Goal: Task Accomplishment & Management: Use online tool/utility

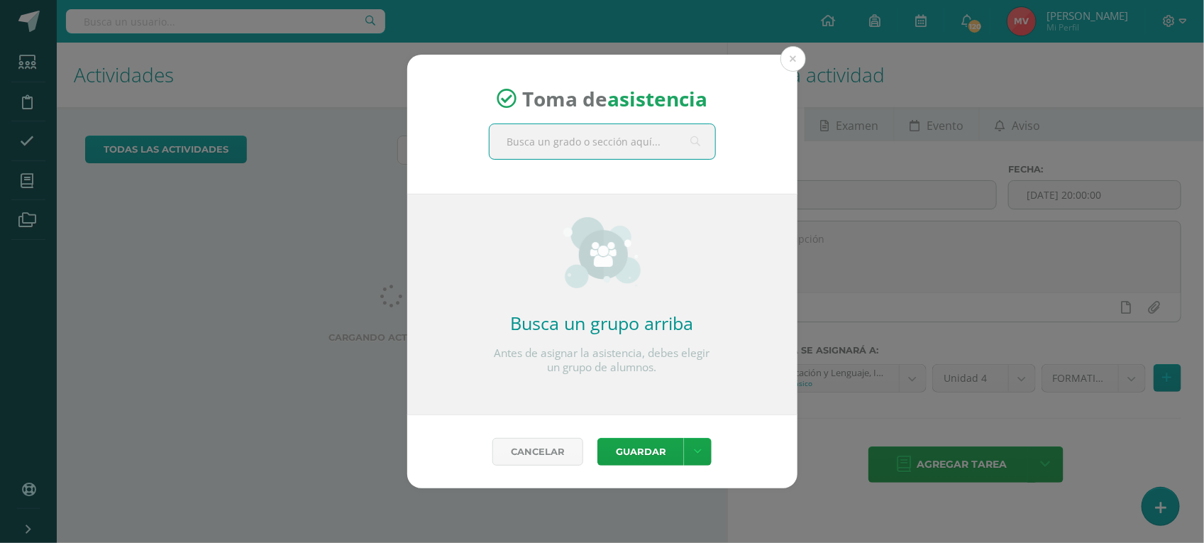
click at [516, 140] on input "text" at bounding box center [602, 141] width 226 height 35
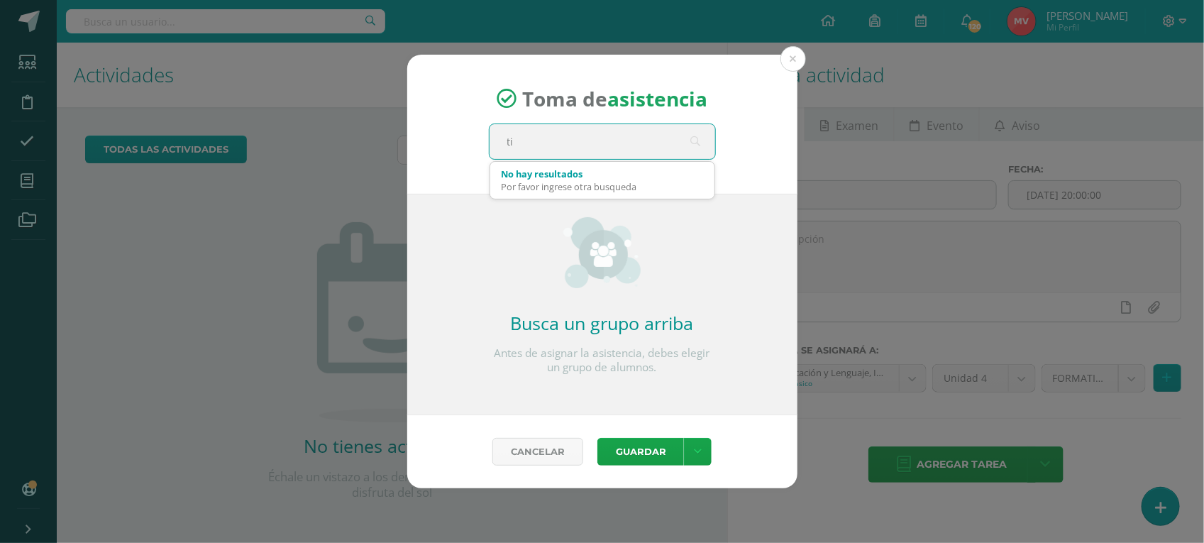
type input "t"
type input "Titularidad primero"
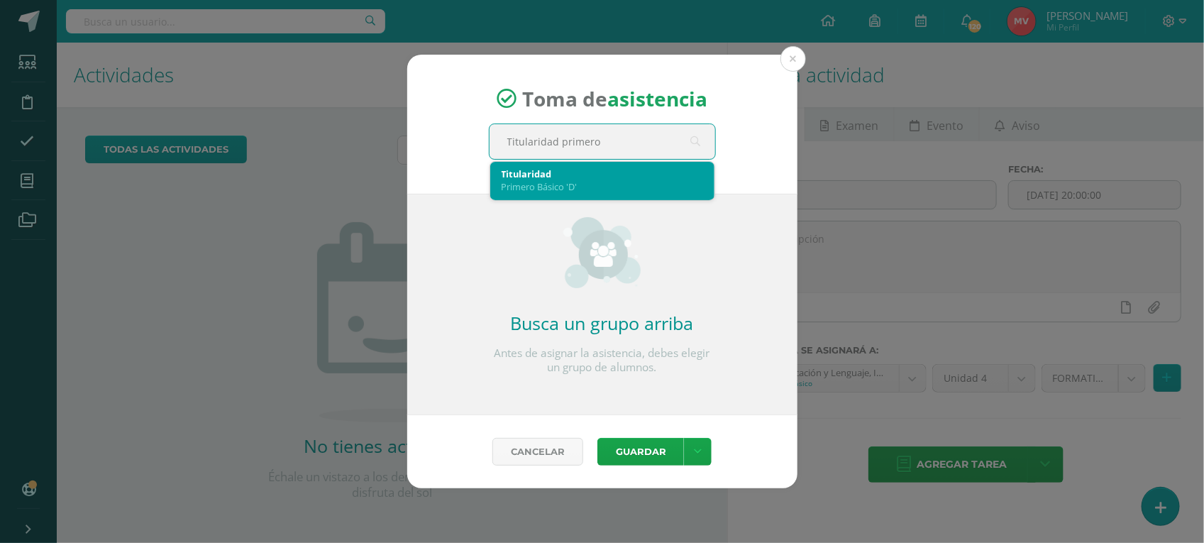
click at [530, 180] on div "Primero Básico 'D'" at bounding box center [602, 186] width 201 height 13
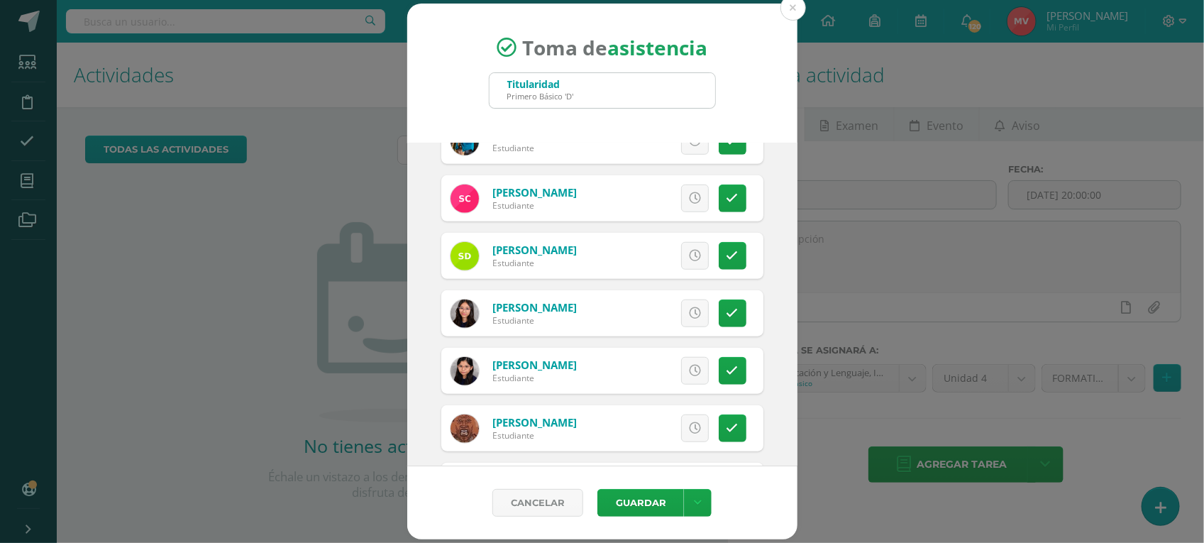
scroll to position [532, 0]
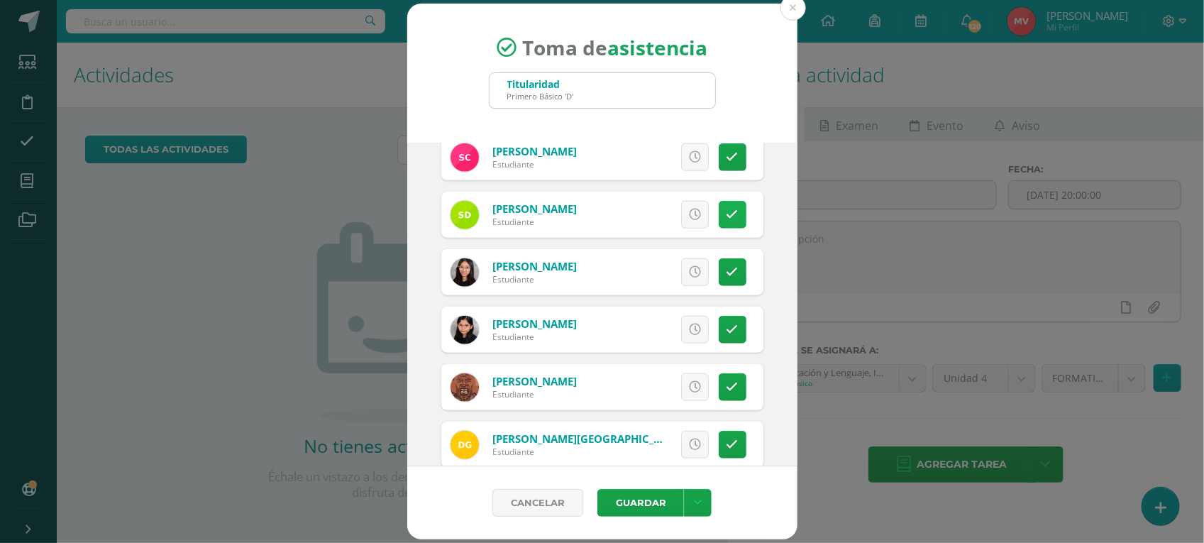
click at [726, 211] on icon at bounding box center [732, 215] width 12 height 12
click at [680, 220] on link "Excusa" at bounding box center [663, 215] width 91 height 28
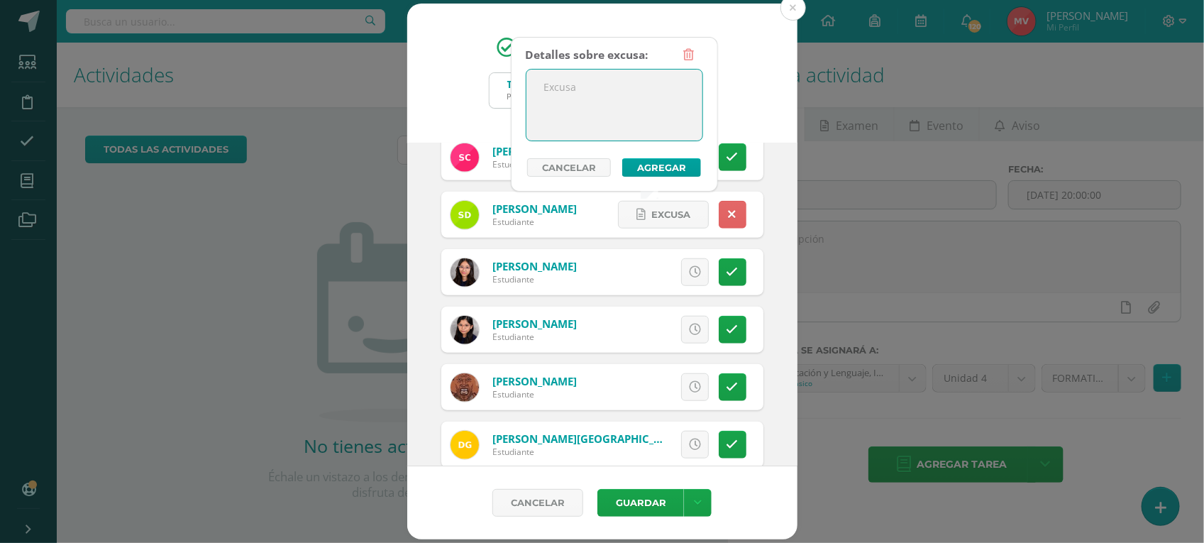
click at [575, 87] on textarea at bounding box center [614, 105] width 176 height 71
type textarea "Viaje"
click at [661, 158] on button "Agregar" at bounding box center [661, 167] width 79 height 18
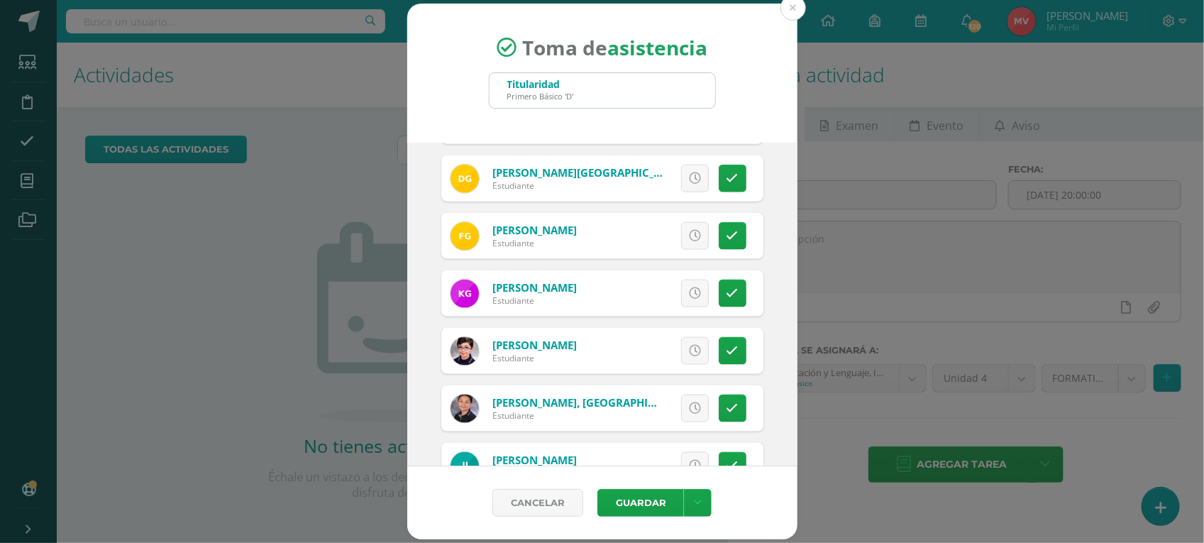
scroll to position [887, 0]
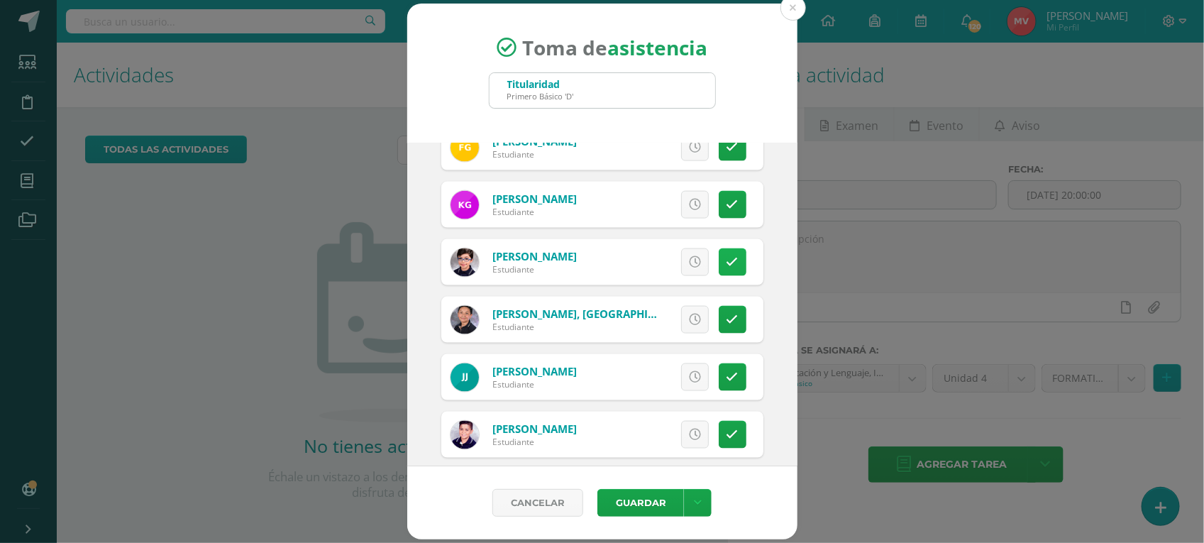
click at [719, 270] on link at bounding box center [733, 262] width 28 height 28
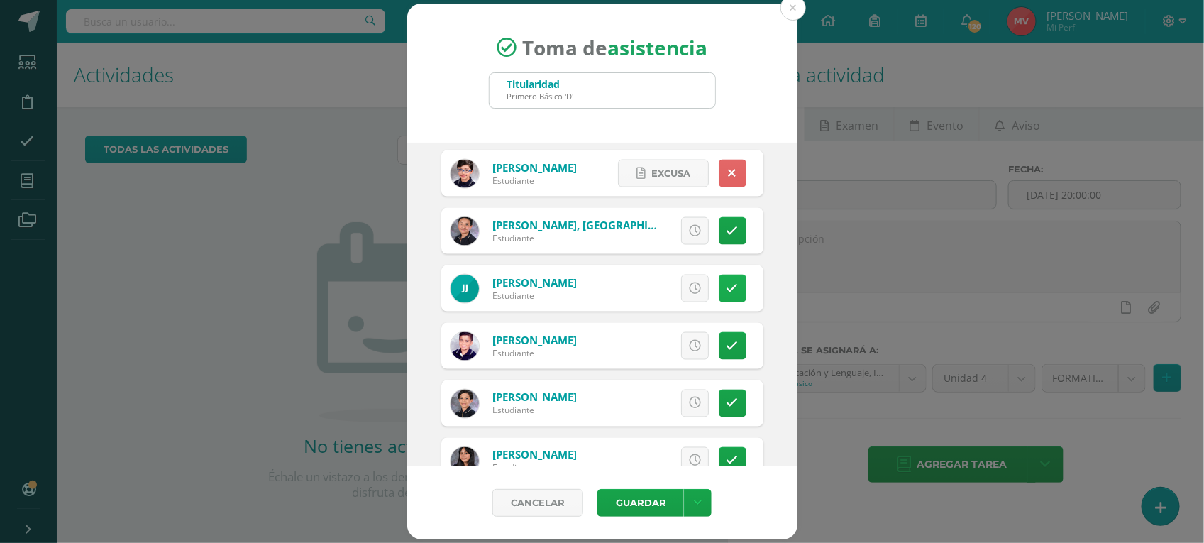
click at [726, 286] on icon at bounding box center [732, 288] width 12 height 12
click at [673, 285] on span "Excusa" at bounding box center [670, 288] width 39 height 26
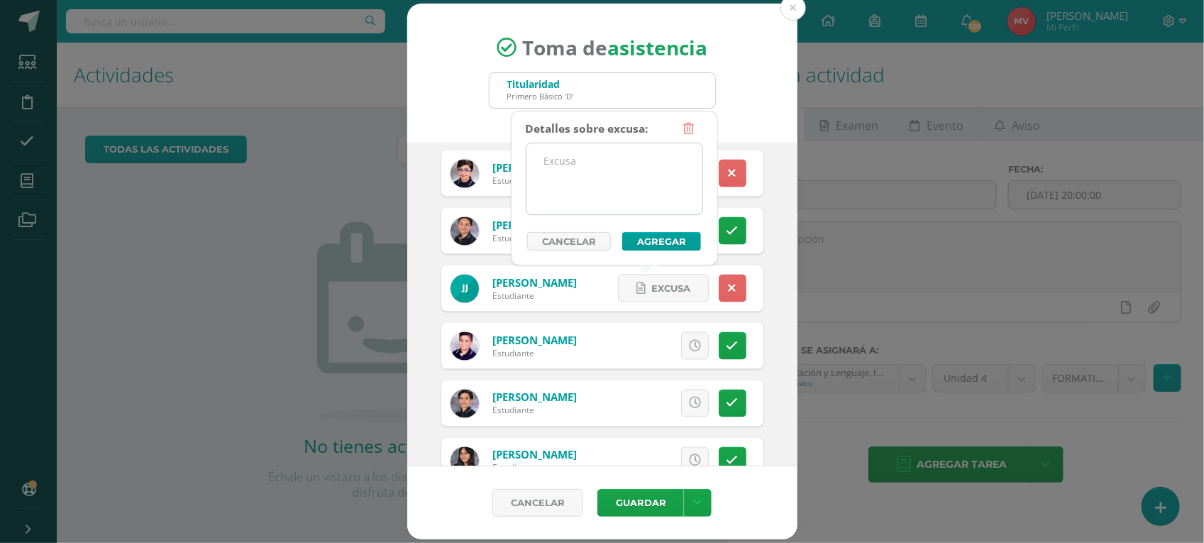
click at [550, 167] on textarea at bounding box center [614, 178] width 176 height 71
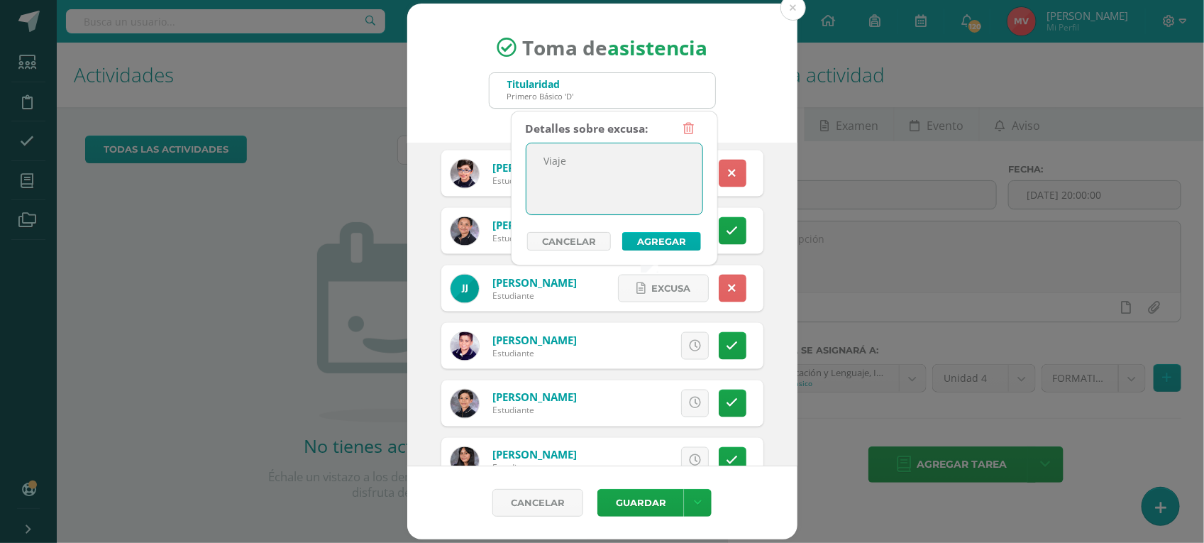
type textarea "Viaje"
click at [656, 241] on button "Agregar" at bounding box center [661, 241] width 79 height 18
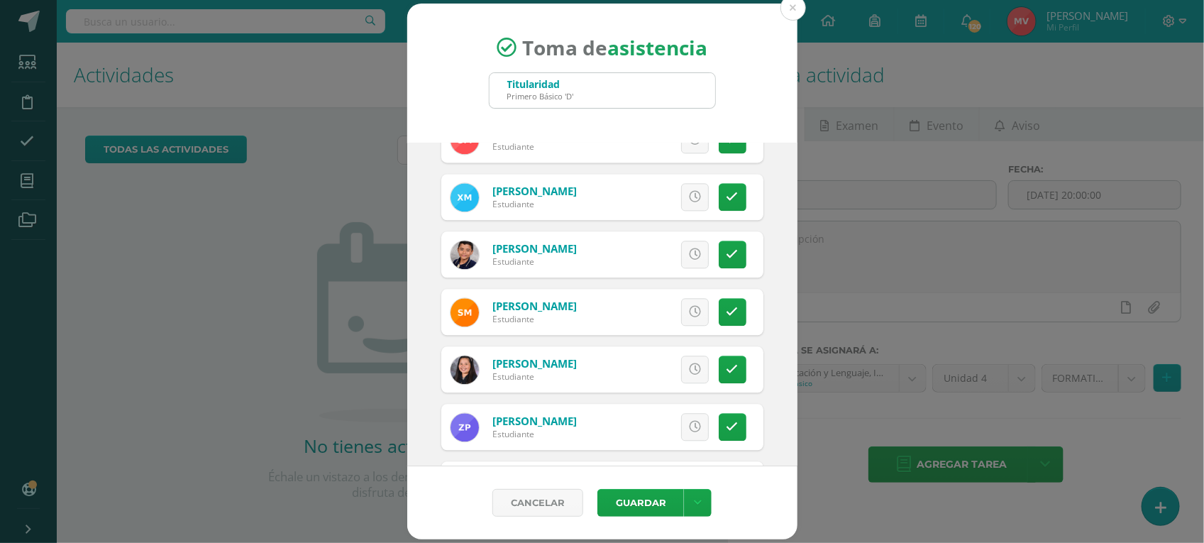
scroll to position [1507, 0]
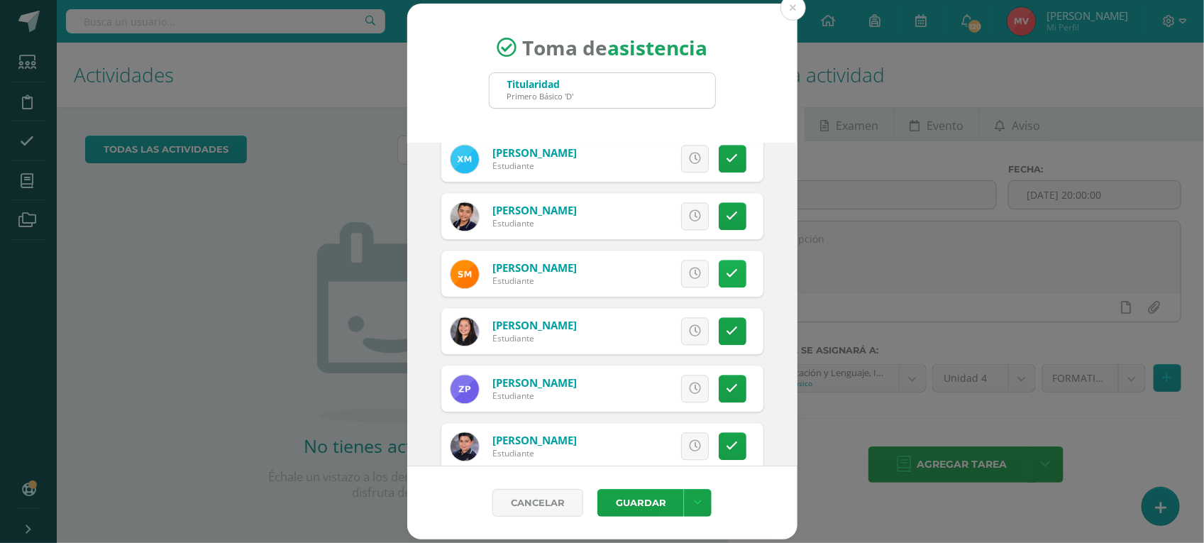
click at [726, 270] on icon at bounding box center [732, 273] width 12 height 12
click at [660, 275] on span "Excusa" at bounding box center [670, 273] width 39 height 26
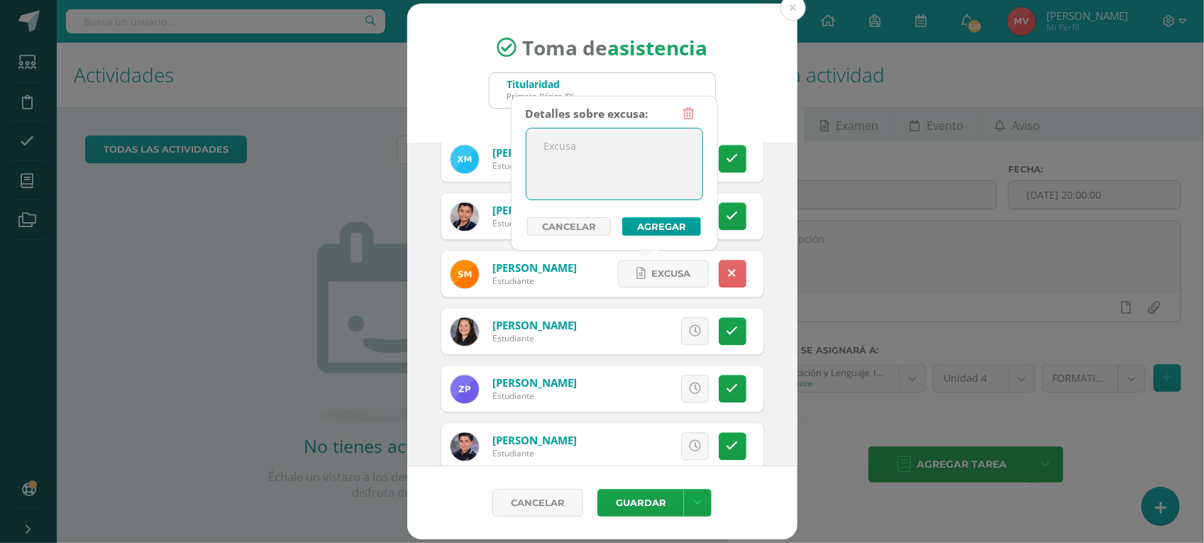
click at [565, 147] on textarea at bounding box center [614, 163] width 176 height 71
type textarea "Enferma"
click at [654, 218] on button "Agregar" at bounding box center [661, 226] width 79 height 18
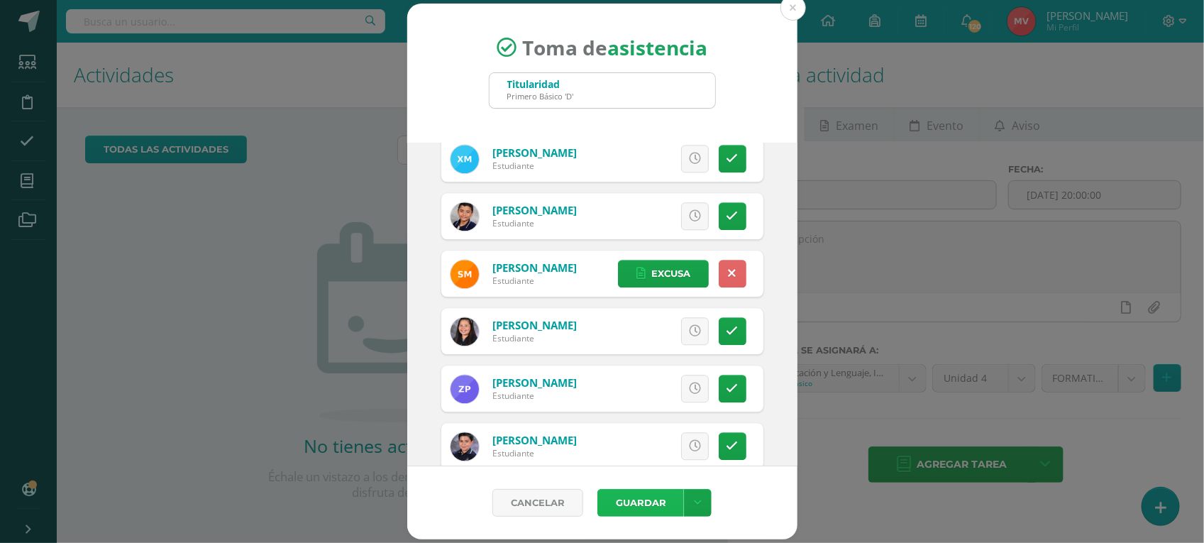
click at [609, 502] on button "Guardar" at bounding box center [640, 503] width 87 height 28
